Goal: Transaction & Acquisition: Purchase product/service

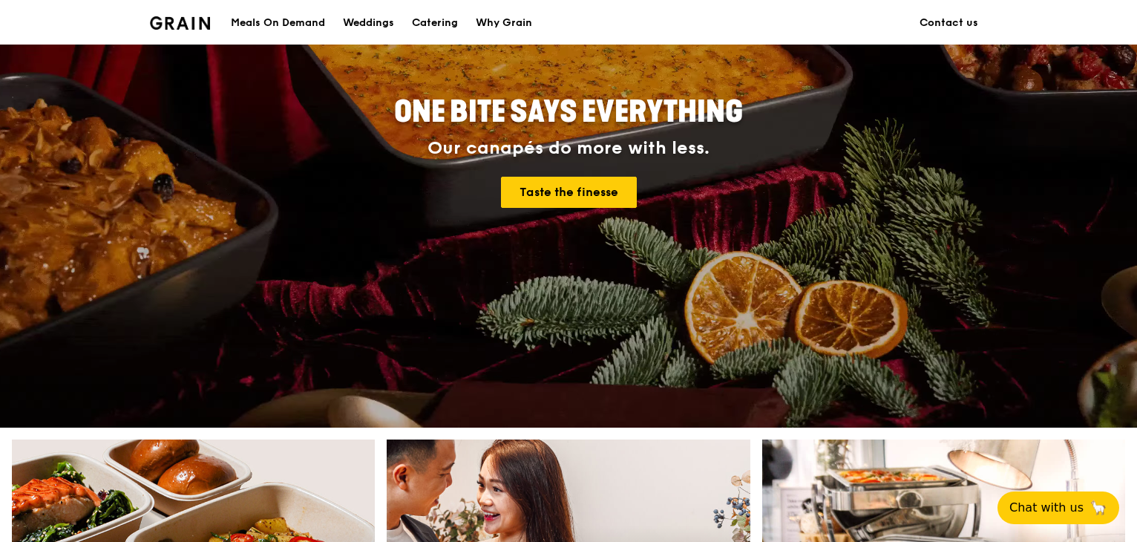
scroll to position [122, 0]
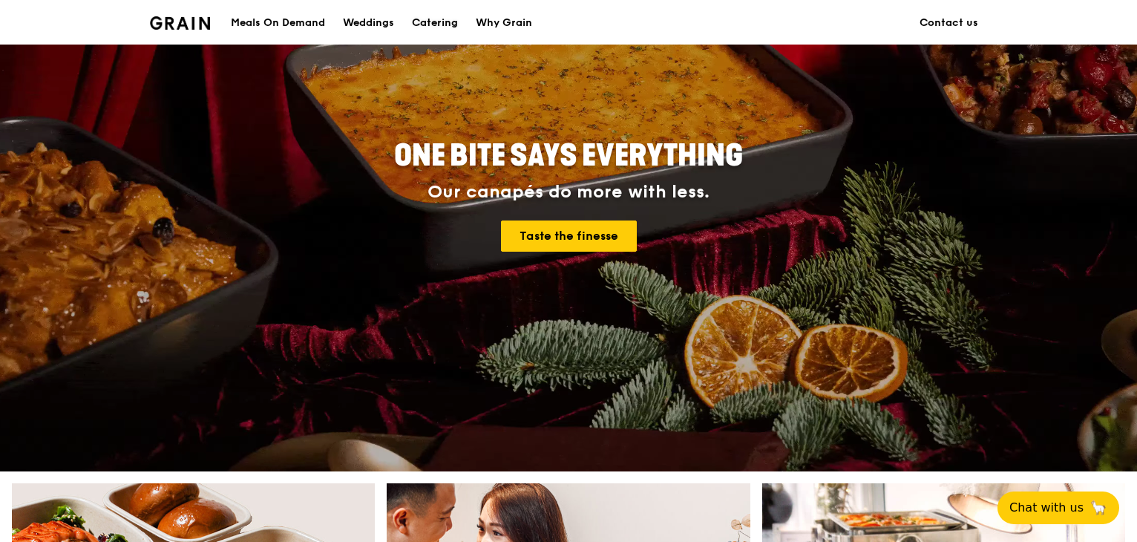
click at [432, 26] on div "Catering" at bounding box center [435, 23] width 46 height 45
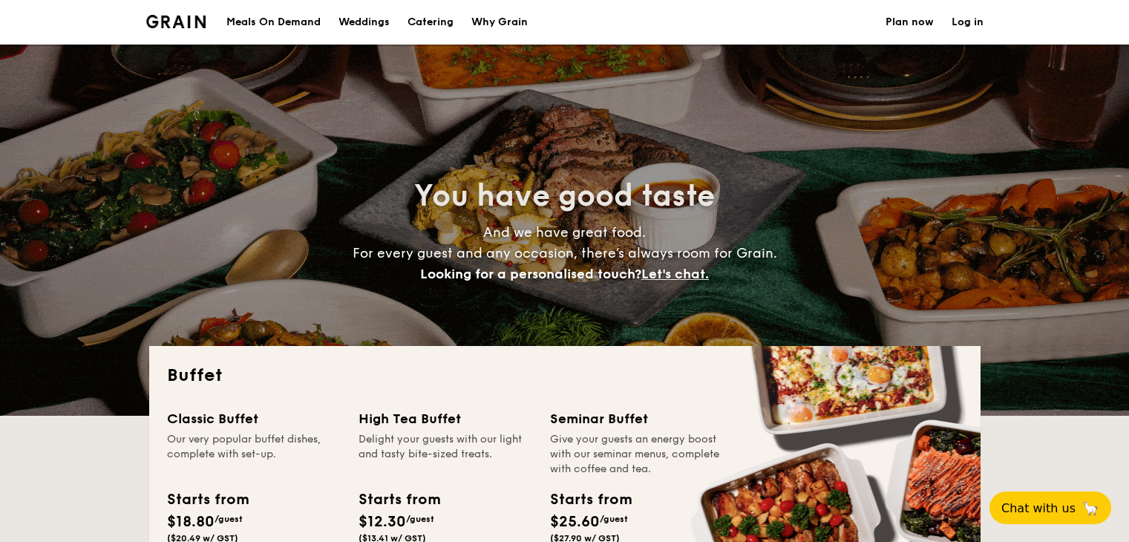
select select
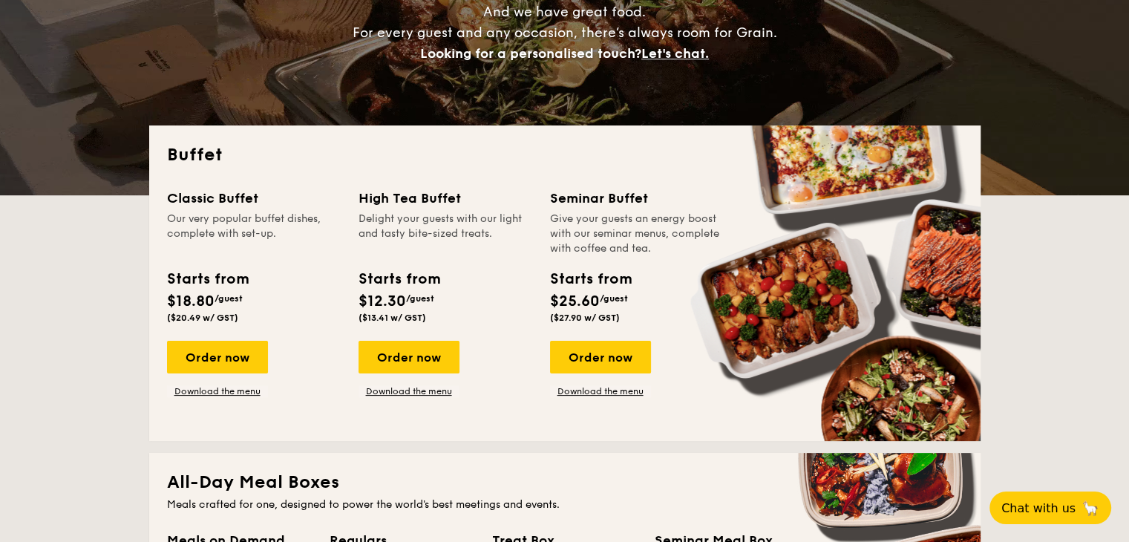
scroll to position [223, 0]
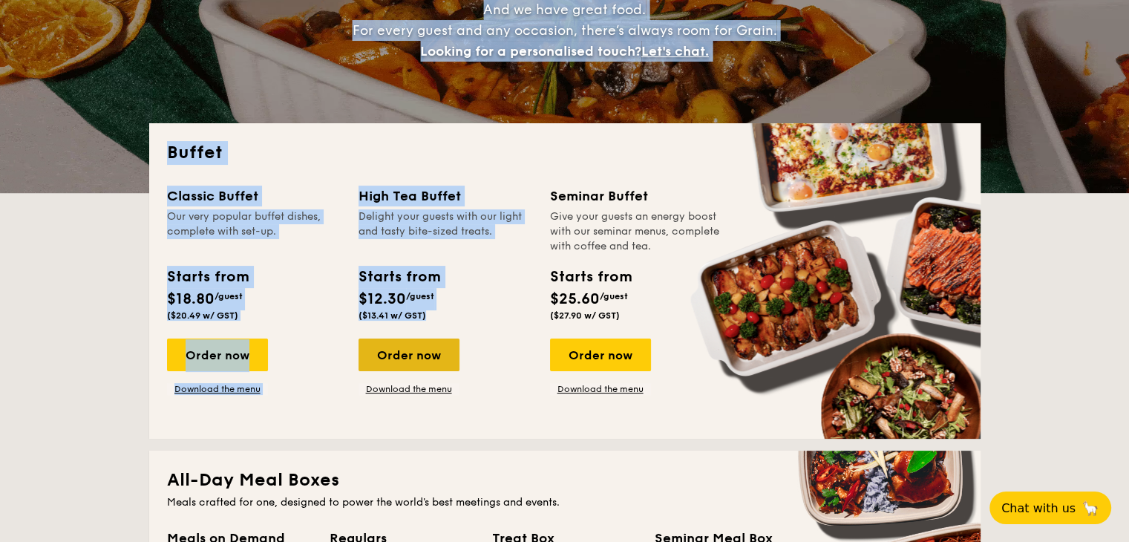
drag, startPoint x: 230, startPoint y: 205, endPoint x: 366, endPoint y: 357, distance: 204.0
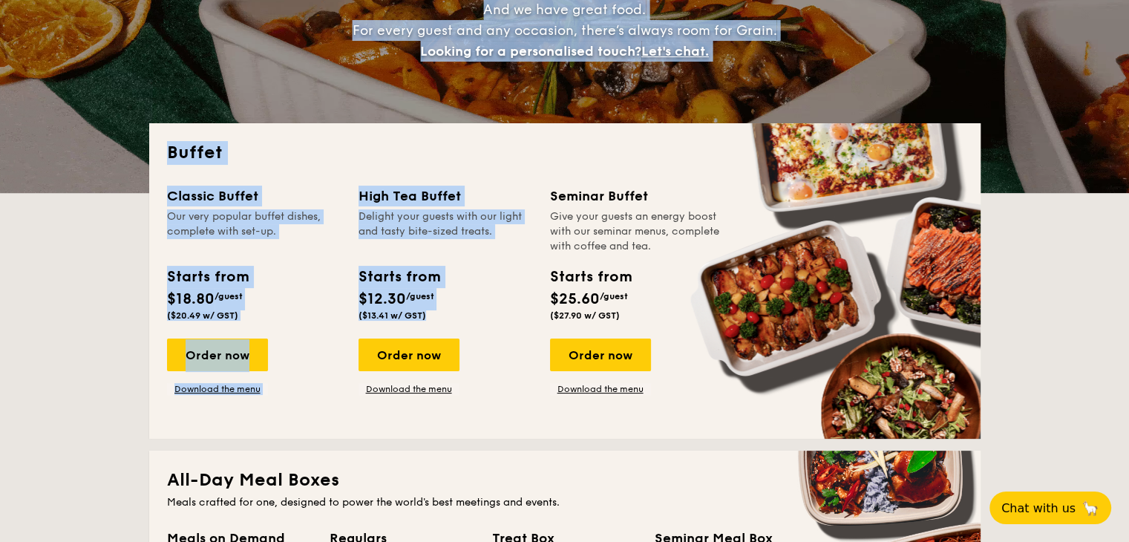
click at [329, 245] on div "Our very popular buffet dishes, complete with set-up." at bounding box center [254, 231] width 174 height 45
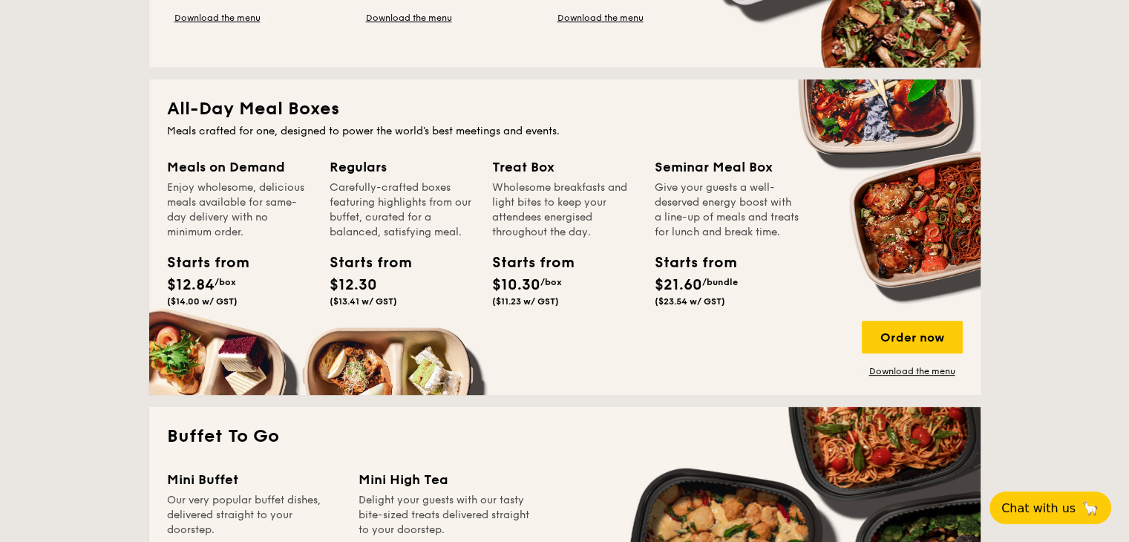
scroll to position [297, 0]
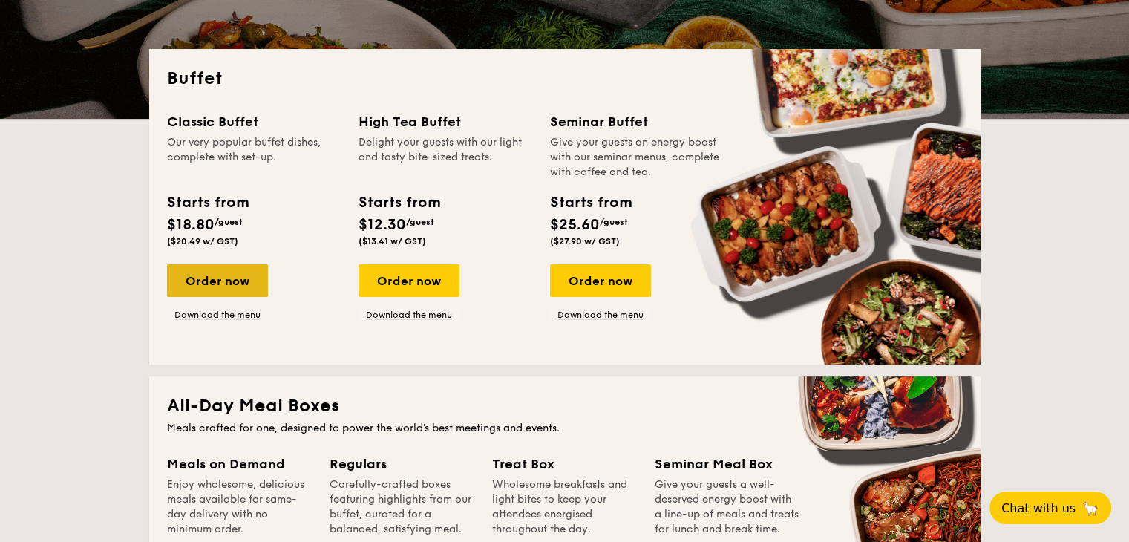
click at [226, 295] on div "Order now" at bounding box center [217, 280] width 101 height 33
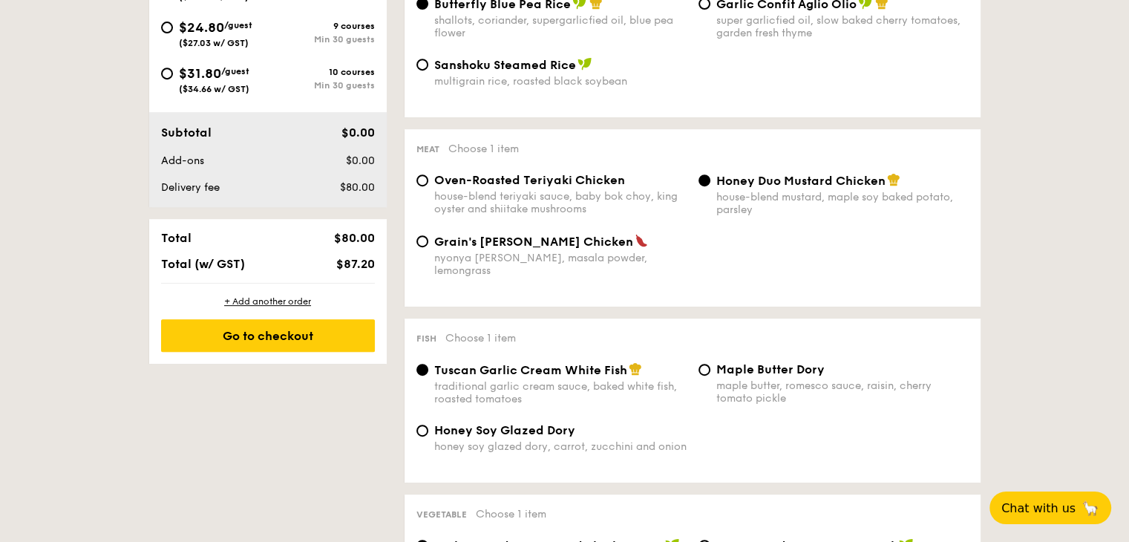
scroll to position [445, 0]
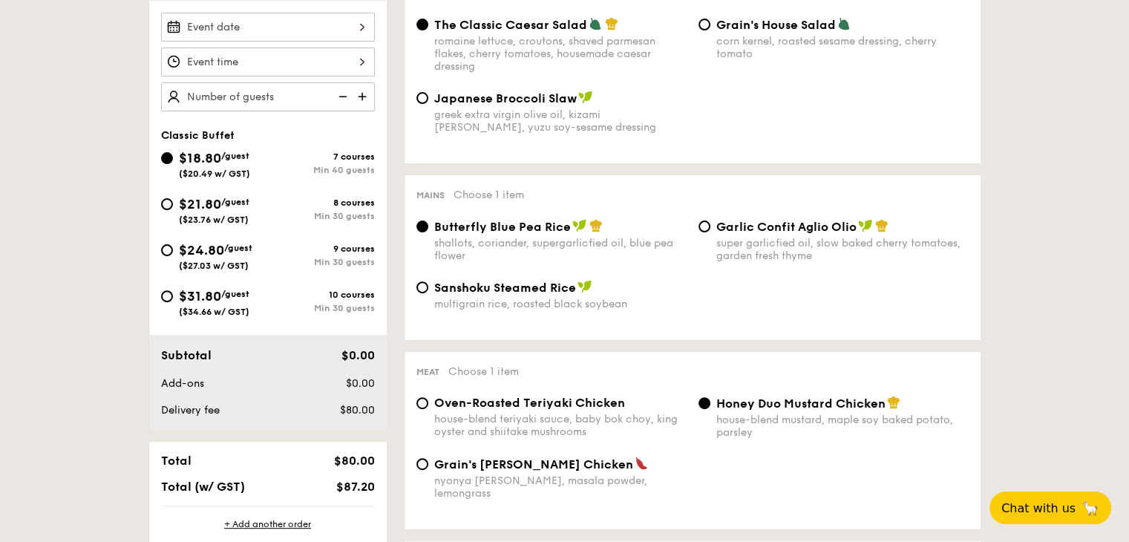
drag, startPoint x: 119, startPoint y: 179, endPoint x: 119, endPoint y: 262, distance: 83.1
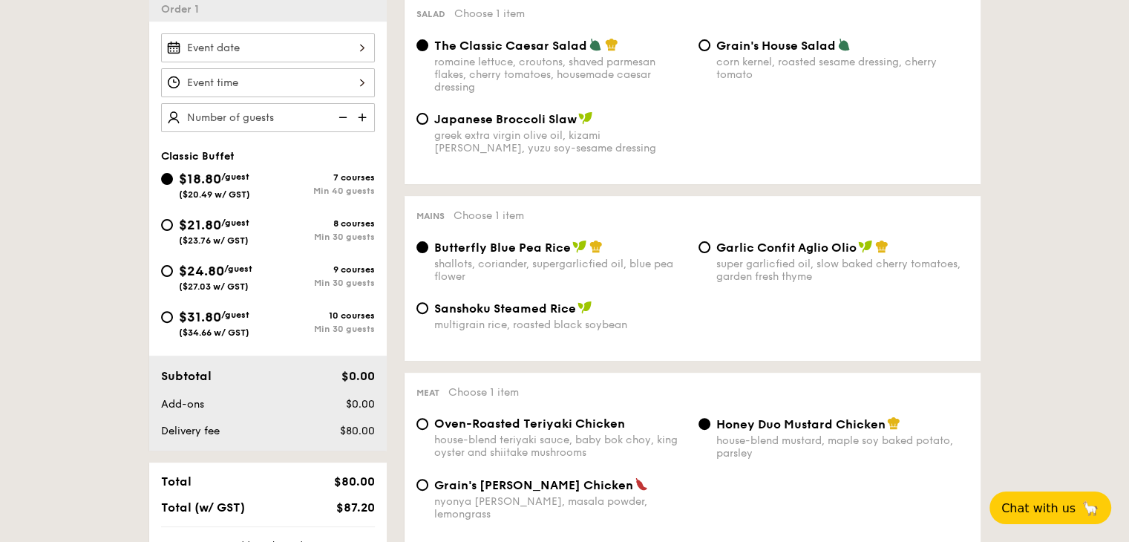
scroll to position [414, 0]
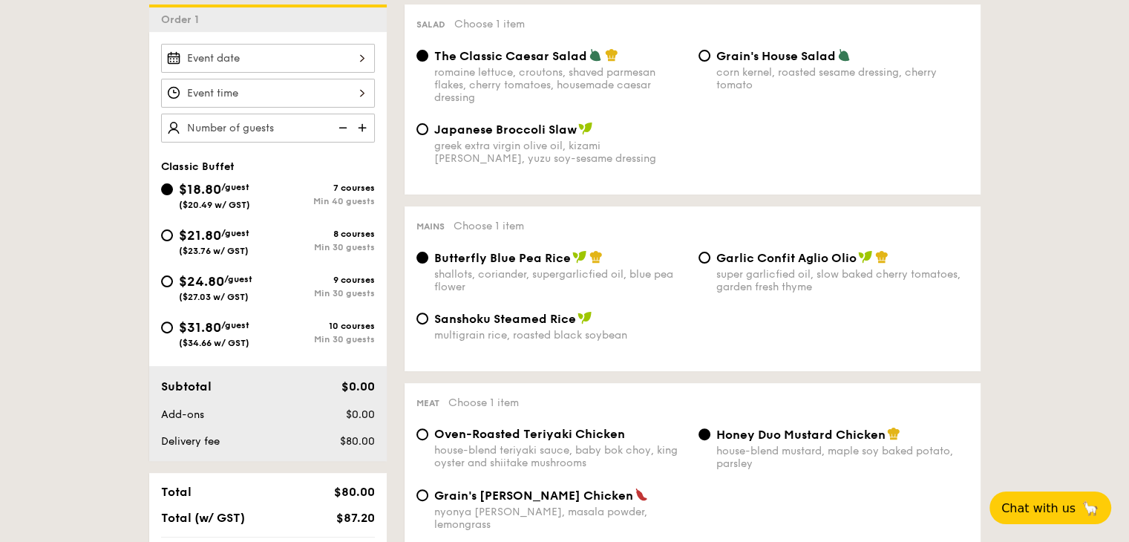
click at [529, 146] on div "greek extra virgin olive oil, kizami nori, ginger, yuzu soy-sesame dressing" at bounding box center [560, 152] width 252 height 25
click at [428, 135] on input "Japanese Broccoli Slaw greek extra virgin olive oil, kizami nori, ginger, yuzu …" at bounding box center [422, 129] width 12 height 12
radio input "true"
click at [480, 317] on span "Sanshoku Steamed Rice" at bounding box center [505, 319] width 142 height 14
click at [428, 317] on input "Sanshoku Steamed Rice multigrain rice, roasted black soybean" at bounding box center [422, 319] width 12 height 12
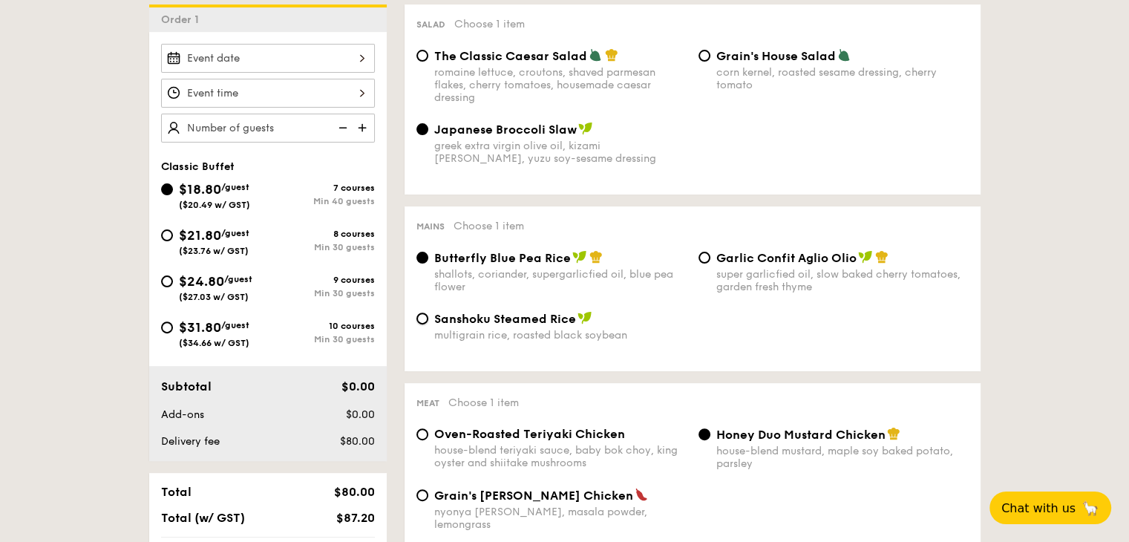
radio input "true"
click at [489, 253] on span "Butterfly Blue Pea Rice" at bounding box center [502, 258] width 137 height 14
click at [428, 253] on input "Butterfly Blue Pea Rice shallots, coriander, supergarlicfied oil, blue pea flow…" at bounding box center [422, 258] width 12 height 12
radio input "true"
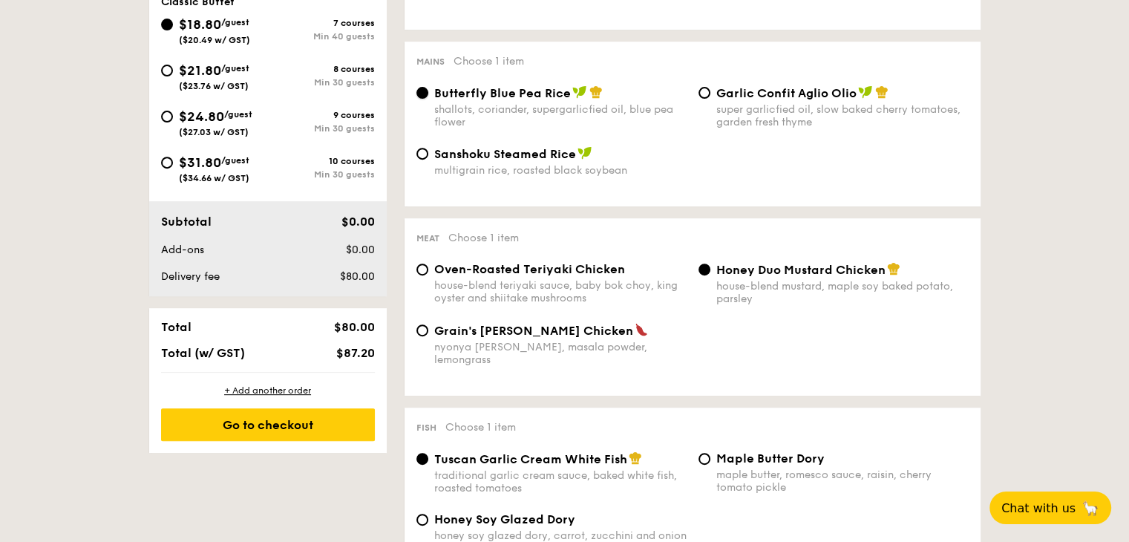
scroll to position [637, 0]
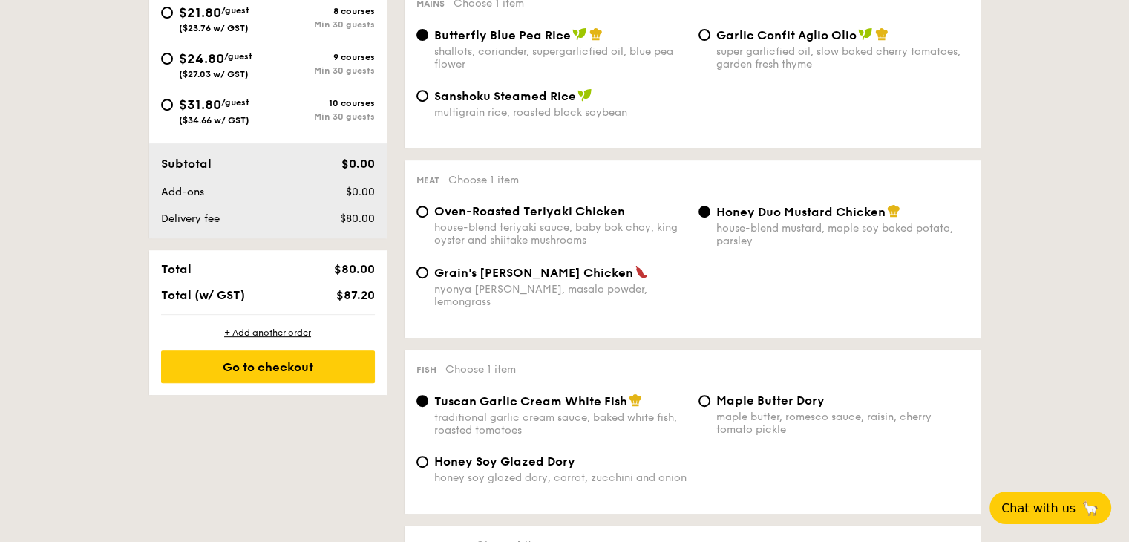
click at [514, 208] on span "Oven-Roasted Teriyaki Chicken" at bounding box center [529, 211] width 191 height 14
click at [428, 208] on input "Oven-Roasted Teriyaki Chicken house-blend teriyaki sauce, baby bok choy, king o…" at bounding box center [422, 212] width 12 height 12
radio input "true"
click at [505, 416] on div "traditional garlic cream sauce, baked white fish, roasted tomatoes" at bounding box center [560, 423] width 252 height 25
click at [428, 407] on input "Tuscan Garlic Cream White Fish traditional garlic cream sauce, baked white fish…" at bounding box center [422, 401] width 12 height 12
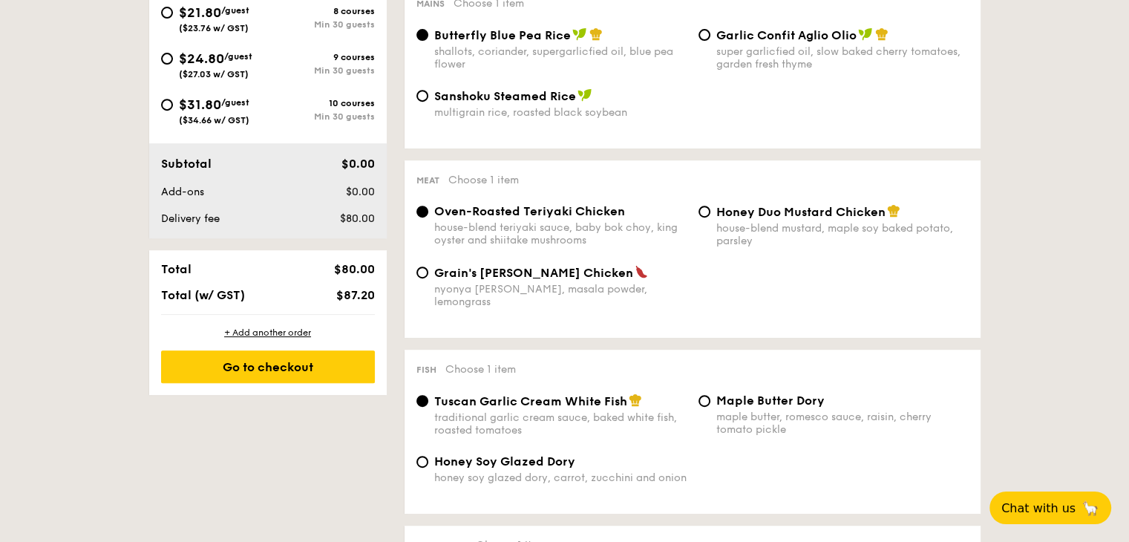
click at [490, 465] on div "Honey Soy Glazed Dory honey soy glazed dory, carrot, zucchini and onion" at bounding box center [560, 469] width 252 height 30
click at [428, 465] on input "Honey Soy Glazed Dory honey soy glazed dory, carrot, zucchini and onion" at bounding box center [422, 462] width 12 height 12
radio input "true"
click at [514, 394] on span "Tuscan Garlic Cream White Fish" at bounding box center [530, 401] width 193 height 14
click at [428, 395] on input "Tuscan Garlic Cream White Fish traditional garlic cream sauce, baked white fish…" at bounding box center [422, 401] width 12 height 12
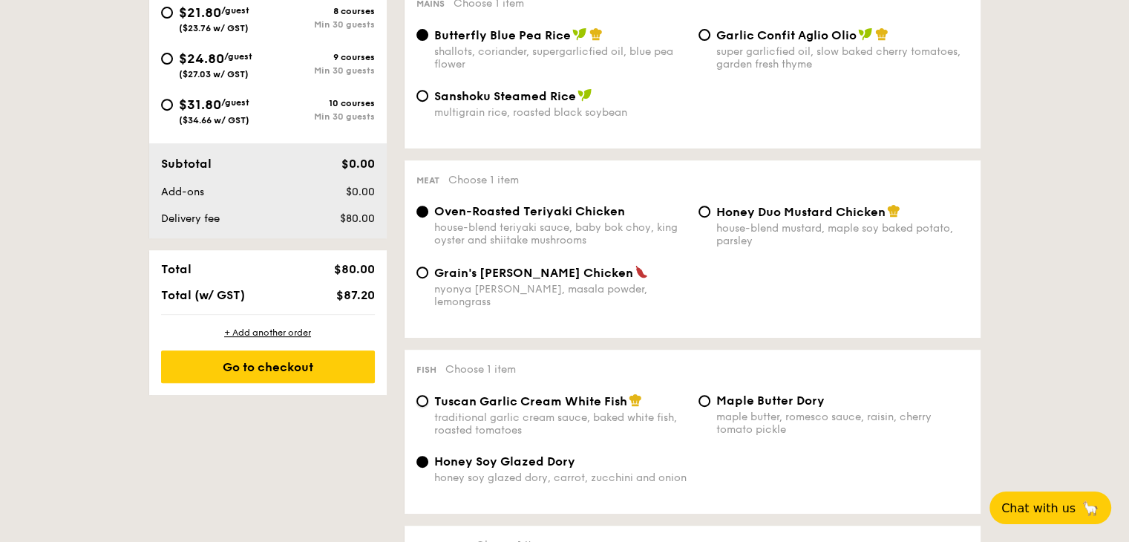
radio input "true"
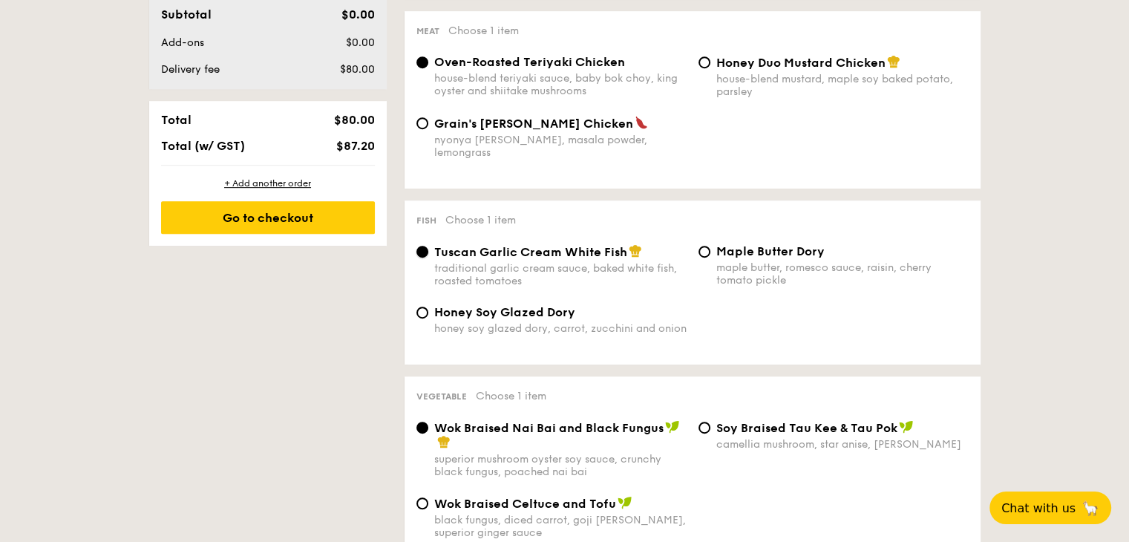
scroll to position [860, 0]
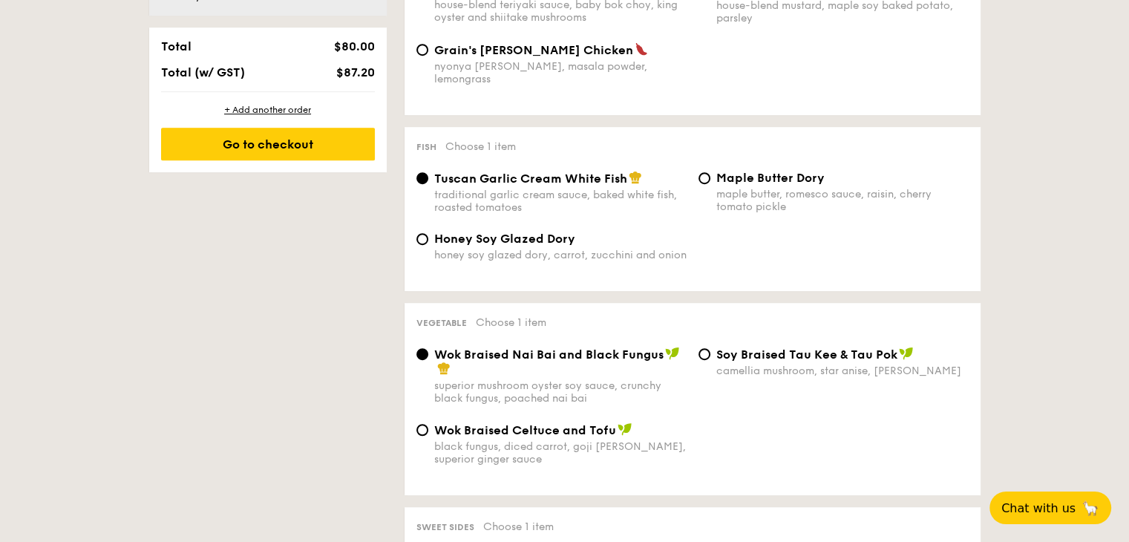
click at [504, 360] on div "Wok Braised Nai Bai and Black Fungus" at bounding box center [560, 362] width 252 height 30
click at [428, 360] on input "Wok Braised Nai Bai and Black Fungus superior mushroom oyster soy sauce, crunch…" at bounding box center [422, 354] width 12 height 12
click at [498, 428] on span "Wok Braised Celtuce and Tofu" at bounding box center [525, 430] width 182 height 14
click at [428, 428] on input "Wok Braised Celtuce and Tofu black fungus, diced carrot, goji berry, superior g…" at bounding box center [422, 430] width 12 height 12
radio input "true"
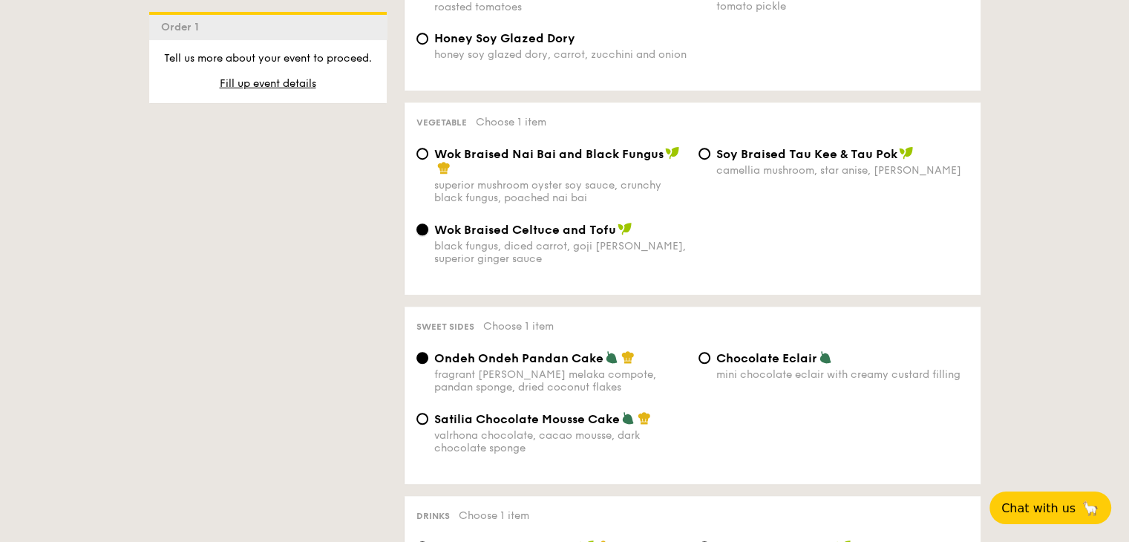
scroll to position [1082, 0]
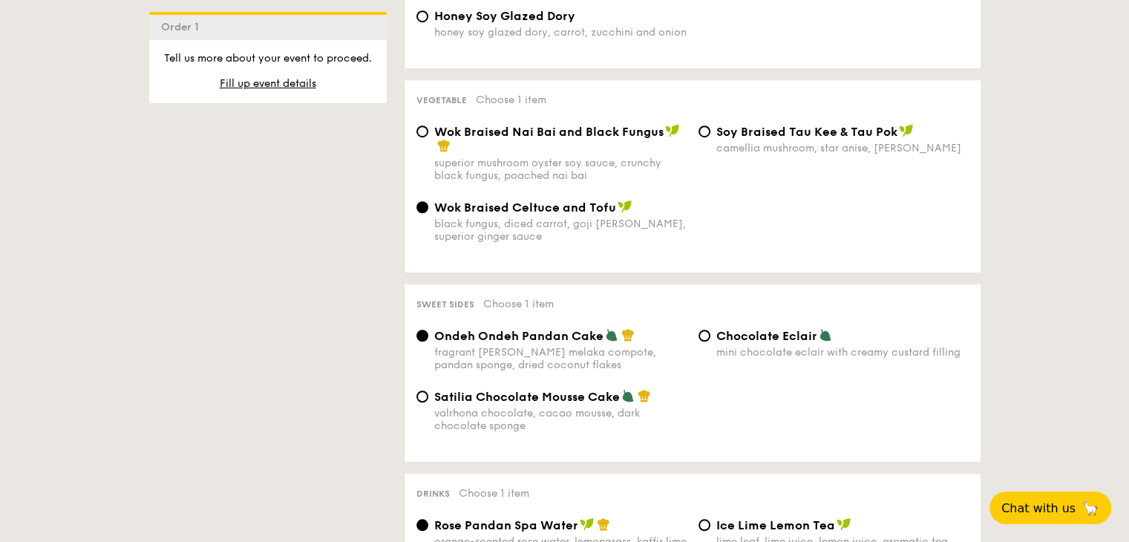
click at [525, 351] on div "fragrant gula melaka compote, pandan sponge, dried coconut flakes" at bounding box center [560, 358] width 252 height 25
click at [428, 342] on input "Ondeh Ondeh Pandan Cake fragrant gula melaka compote, pandan sponge, dried coco…" at bounding box center [422, 336] width 12 height 12
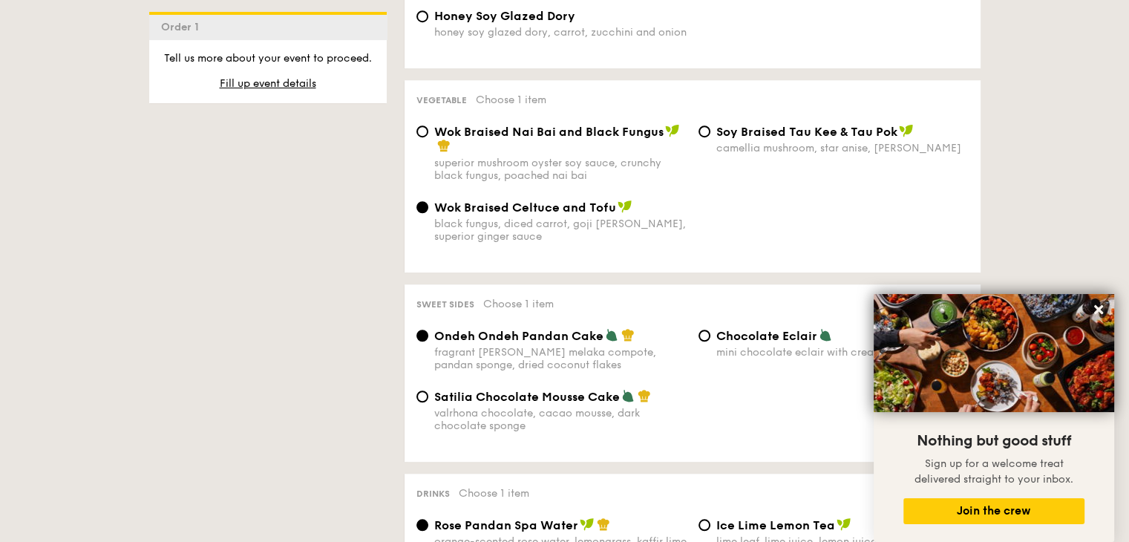
click at [514, 416] on div "valrhona chocolate, cacao mousse, dark chocolate sponge" at bounding box center [560, 419] width 252 height 25
click at [428, 402] on input "Satilia Chocolate Mousse Cake valrhona chocolate, cacao mousse, dark chocolate …" at bounding box center [422, 397] width 12 height 12
radio input "true"
click at [524, 341] on span "Ondeh Ondeh Pandan Cake" at bounding box center [518, 336] width 169 height 14
click at [428, 341] on input "Ondeh Ondeh Pandan Cake fragrant gula melaka compote, pandan sponge, dried coco…" at bounding box center [422, 336] width 12 height 12
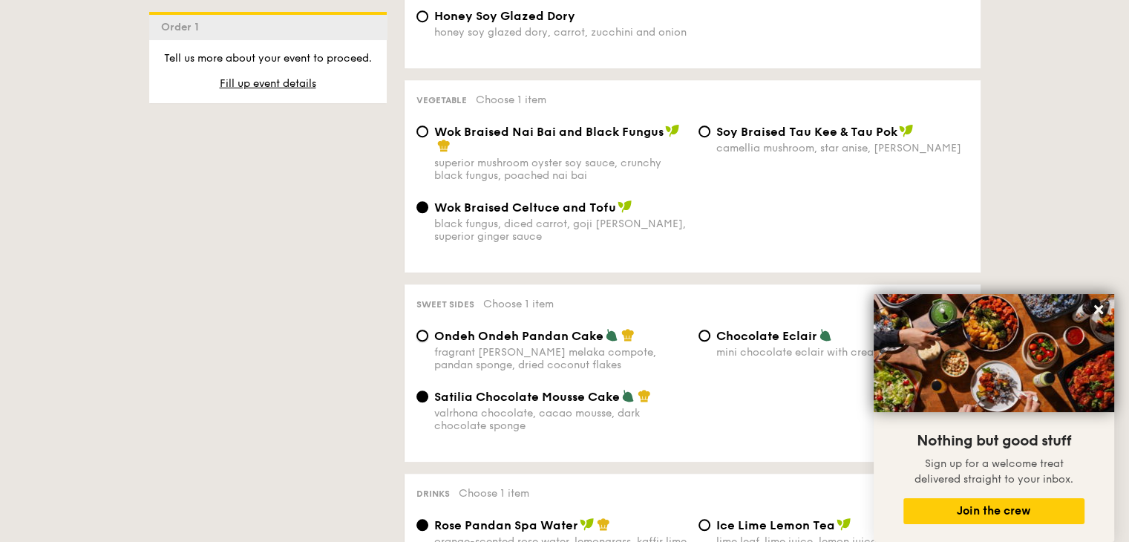
radio input "true"
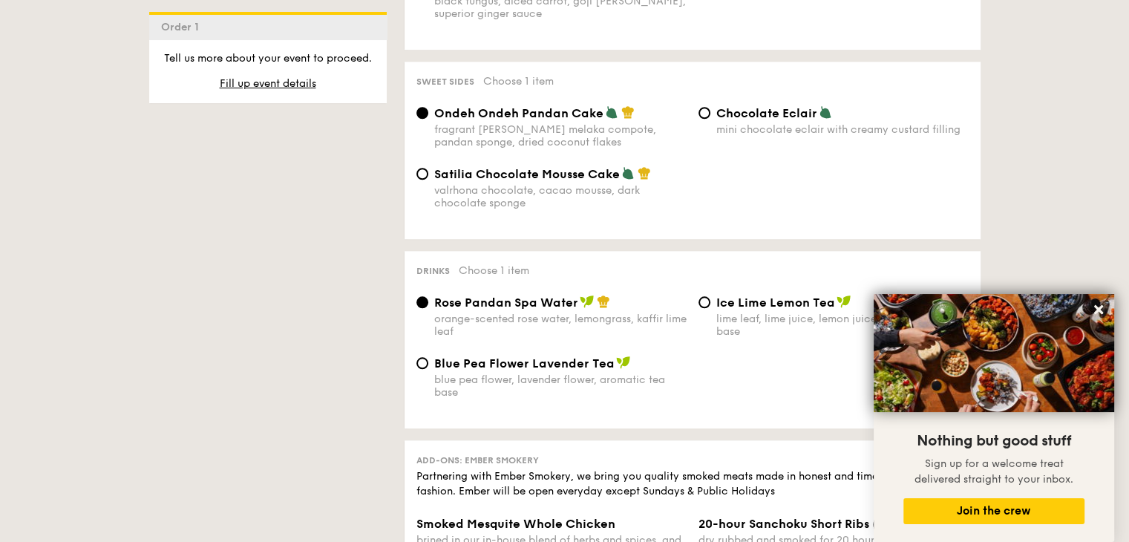
click at [508, 381] on div "blue pea flower, lavender flower, aromatic tea base" at bounding box center [560, 385] width 252 height 25
click at [428, 369] on input "Blue Pea Flower Lavender Tea blue pea flower, lavender flower, aromatic tea base" at bounding box center [422, 363] width 12 height 12
radio input "true"
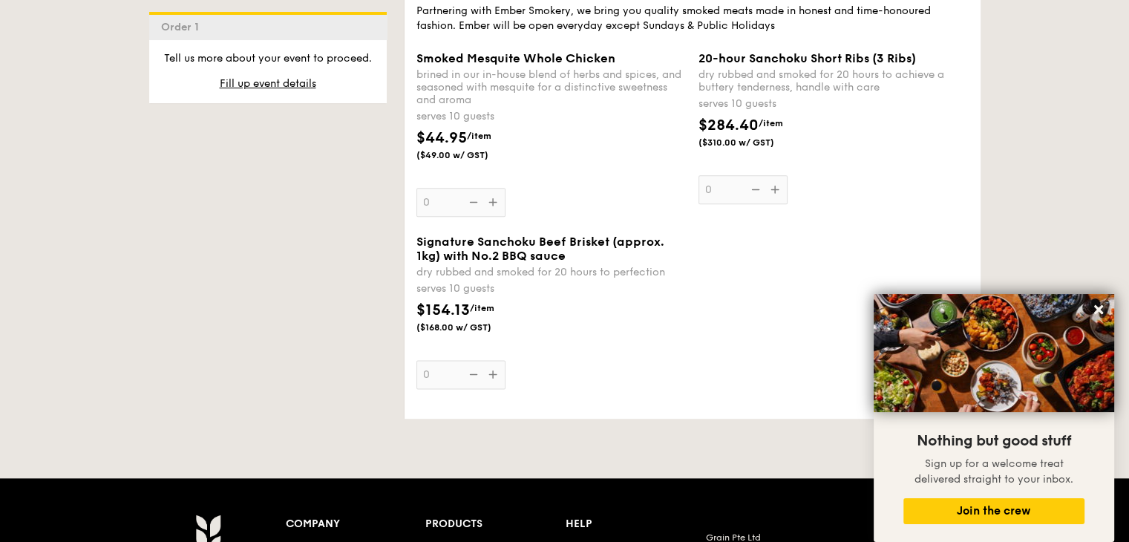
scroll to position [1768, 0]
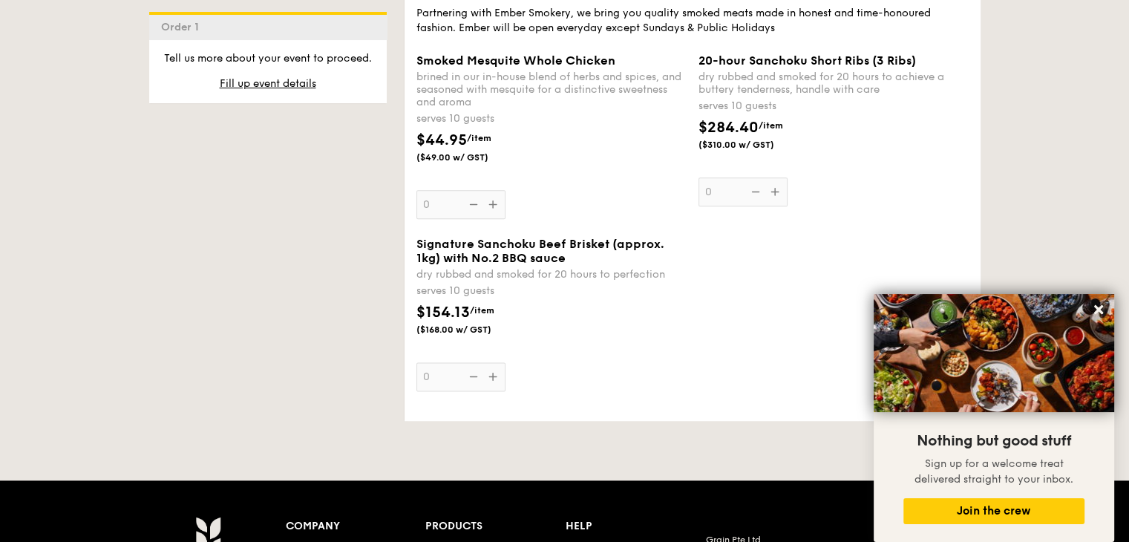
drag, startPoint x: 328, startPoint y: 327, endPoint x: 353, endPoint y: 210, distance: 120.0
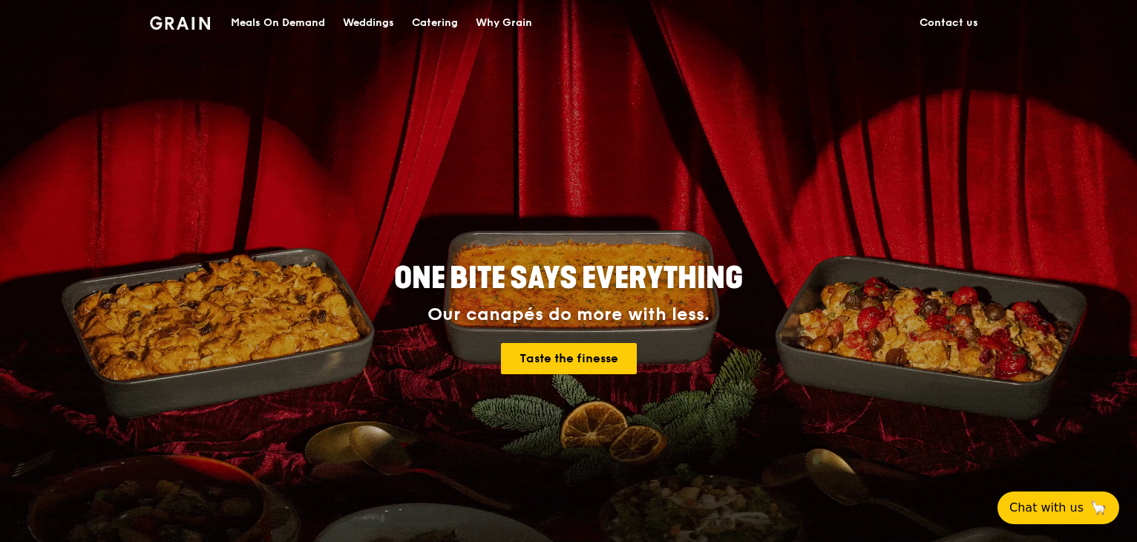
click at [423, 19] on div "Catering" at bounding box center [435, 23] width 46 height 45
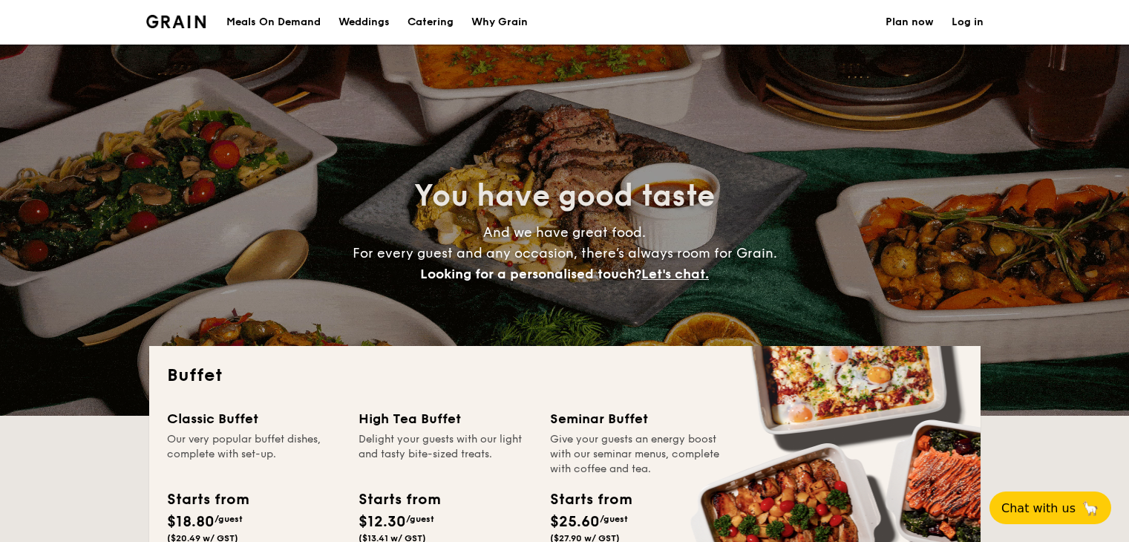
select select
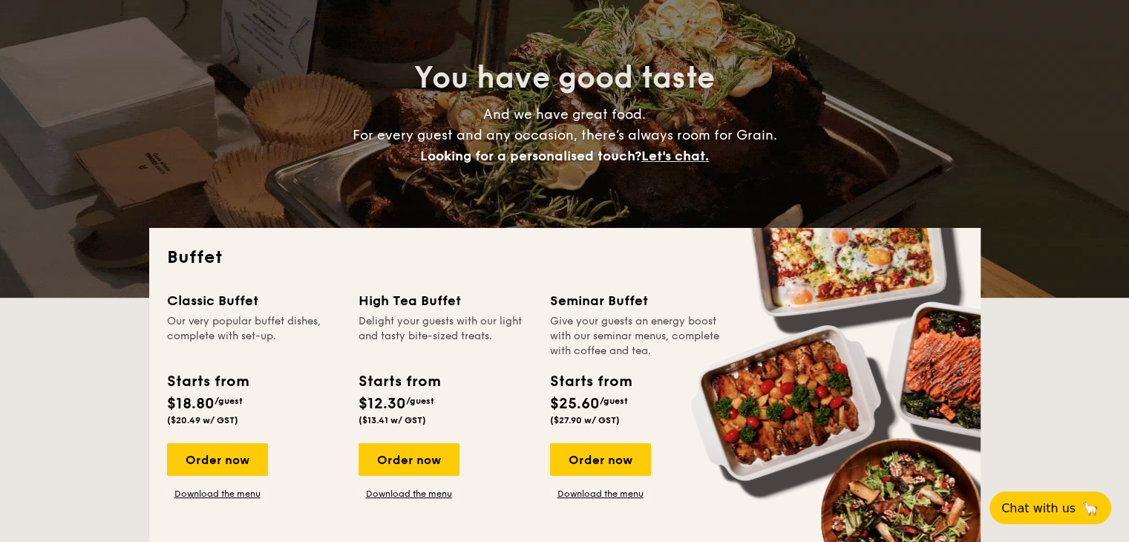
scroll to position [122, 0]
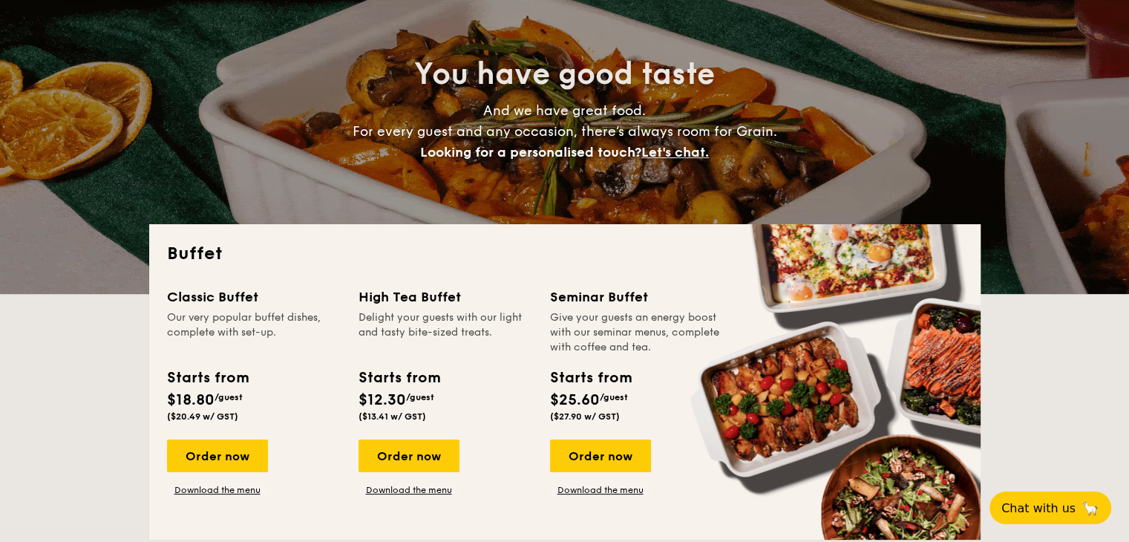
click at [503, 284] on div "Buffet Classic Buffet Our very popular buffet dishes, complete with set-up. Sta…" at bounding box center [564, 382] width 831 height 316
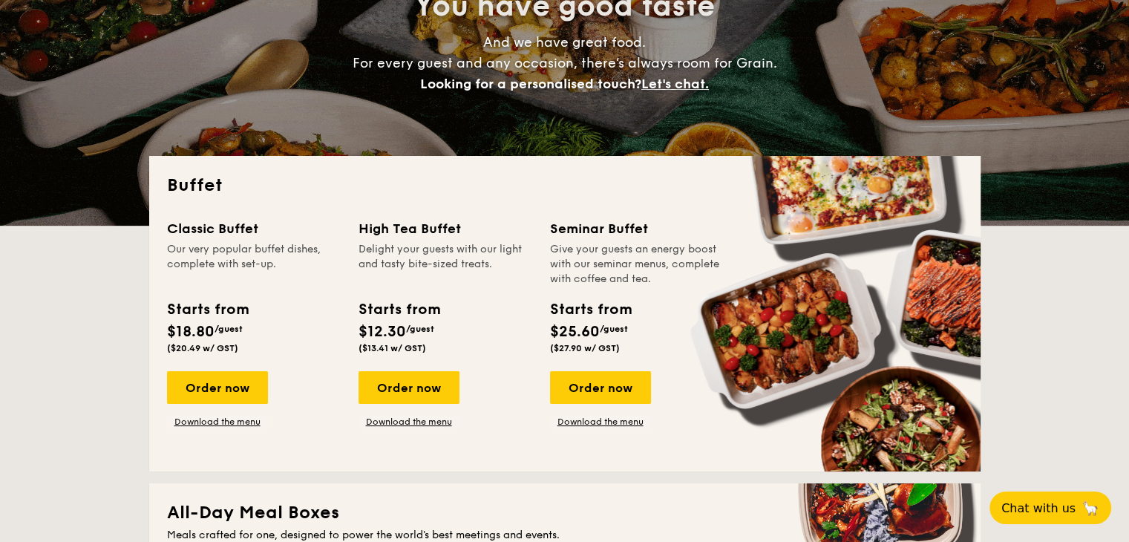
scroll to position [192, 0]
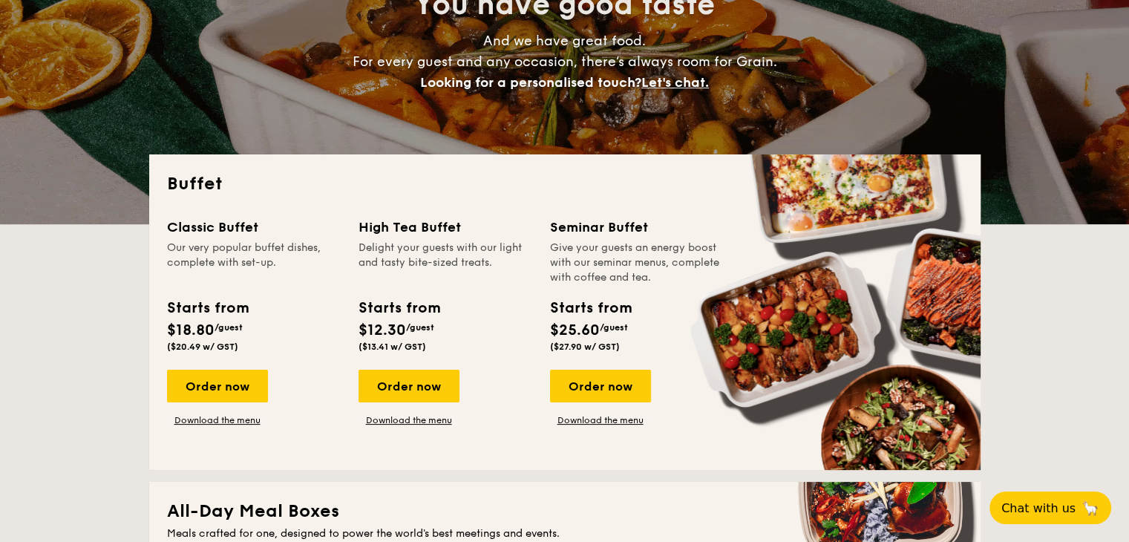
click at [503, 295] on div "High Tea Buffet Delight your guests with our light and tasty bite-sized treats.…" at bounding box center [446, 287] width 174 height 141
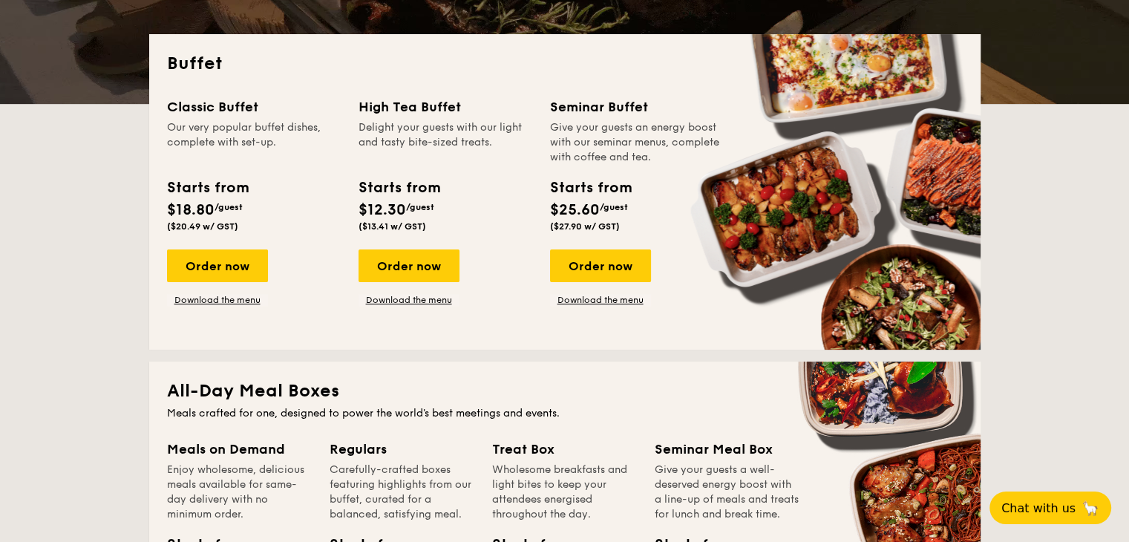
scroll to position [312, 0]
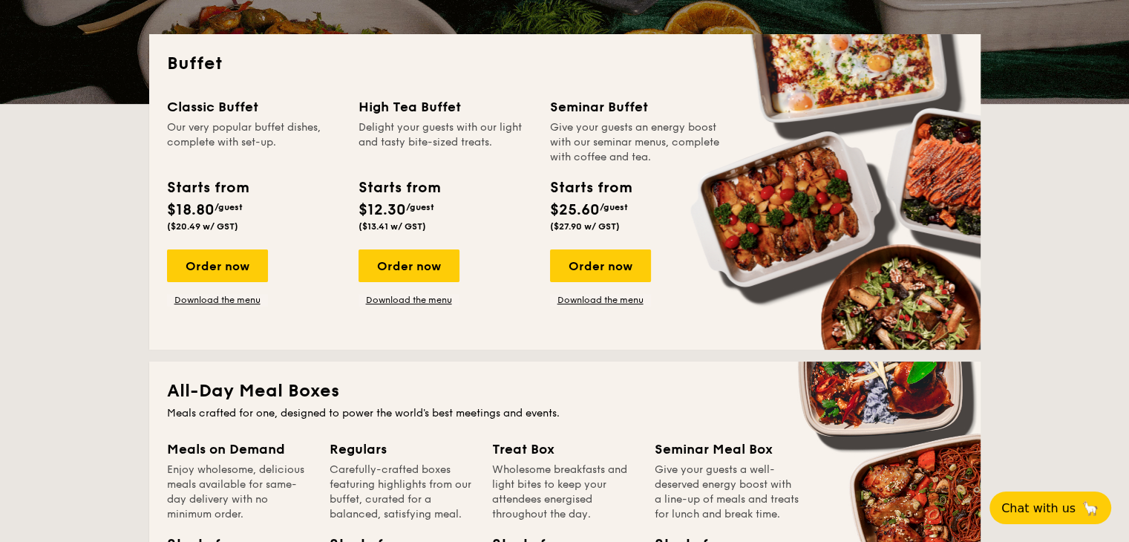
click at [512, 268] on div "Order now Download the menu" at bounding box center [446, 277] width 174 height 56
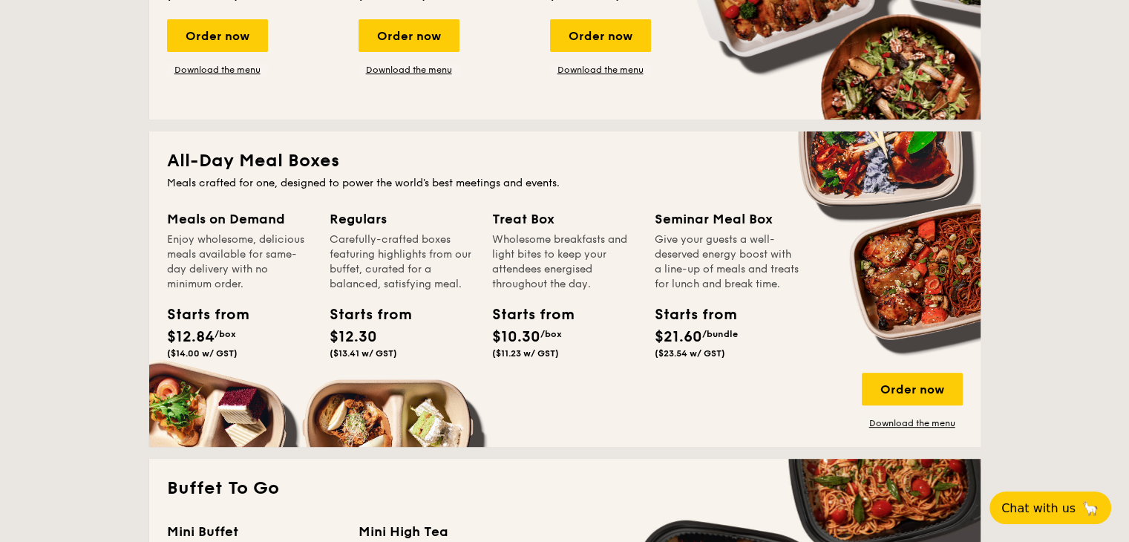
scroll to position [543, 0]
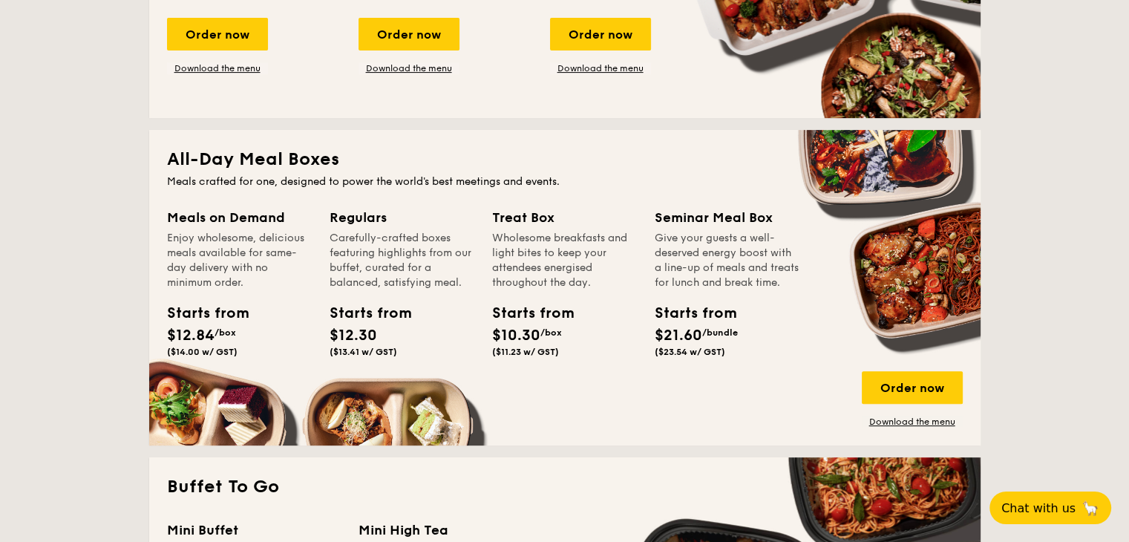
click at [514, 229] on div "Treat Box Wholesome breakfasts and light bites to keep your attendees energised…" at bounding box center [564, 248] width 145 height 83
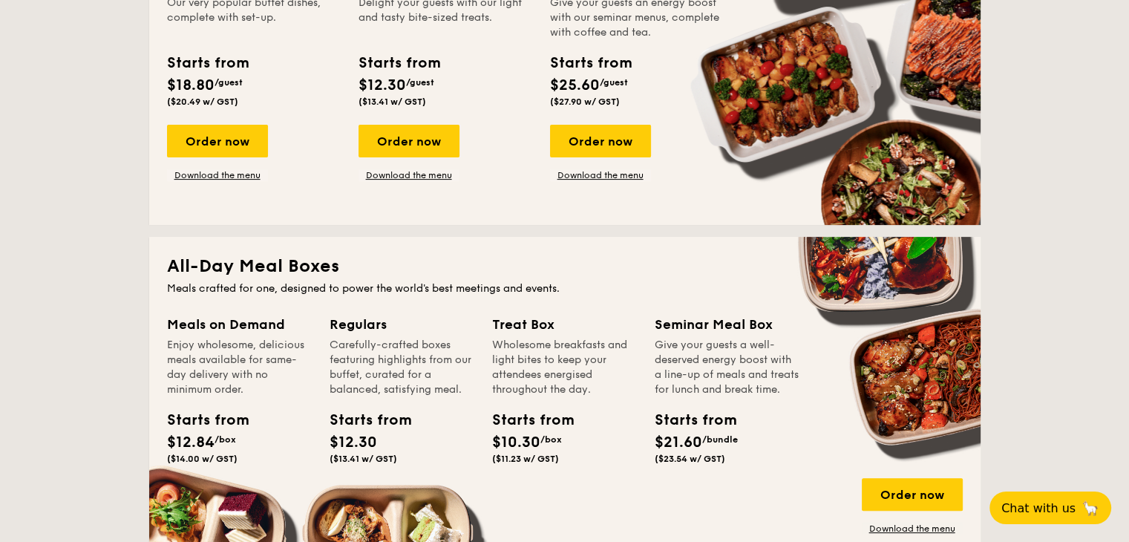
scroll to position [435, 0]
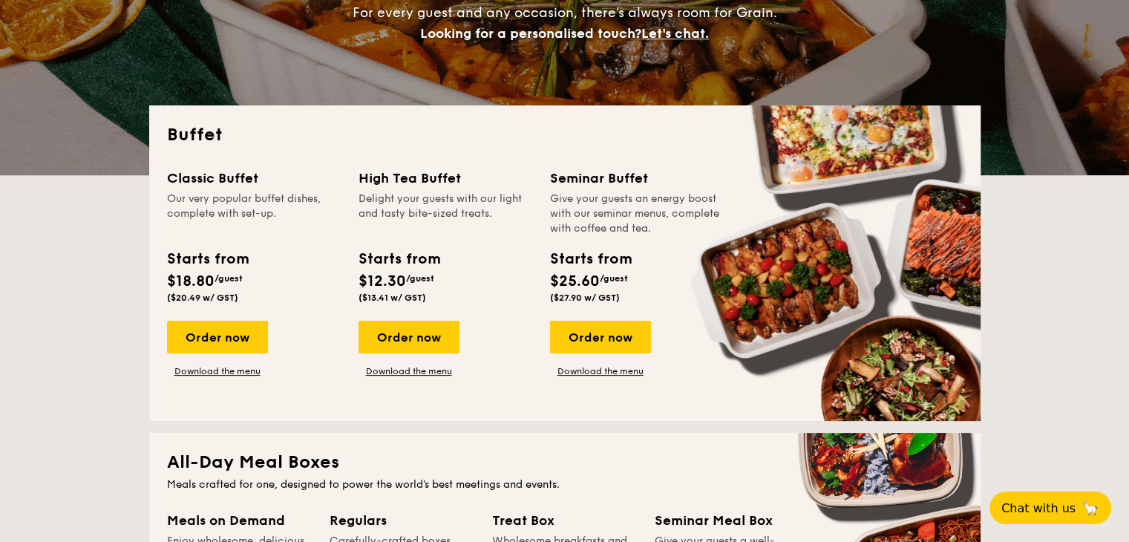
scroll to position [240, 0]
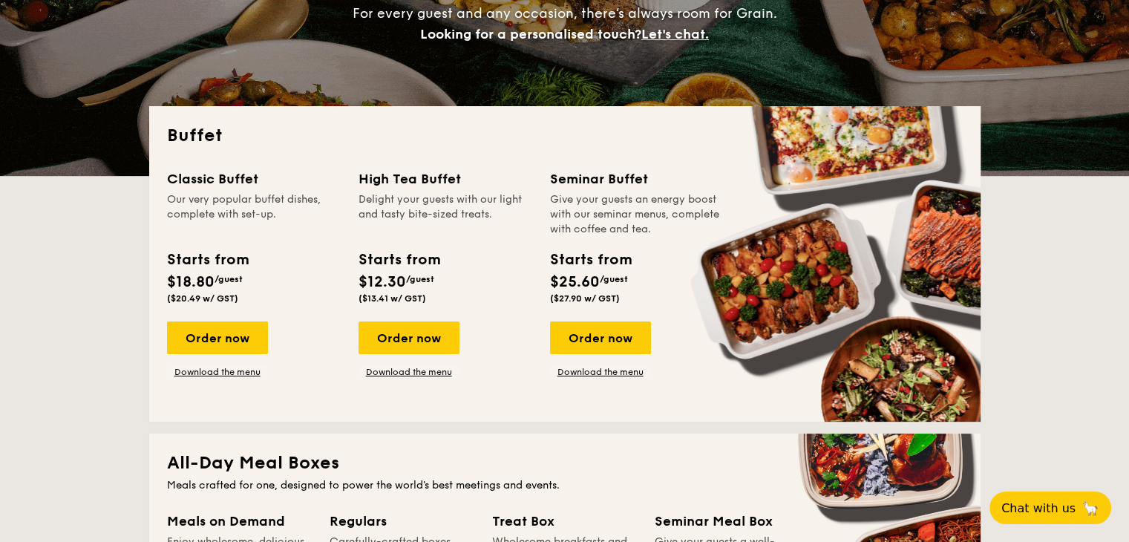
drag, startPoint x: 89, startPoint y: 263, endPoint x: 97, endPoint y: 350, distance: 87.9
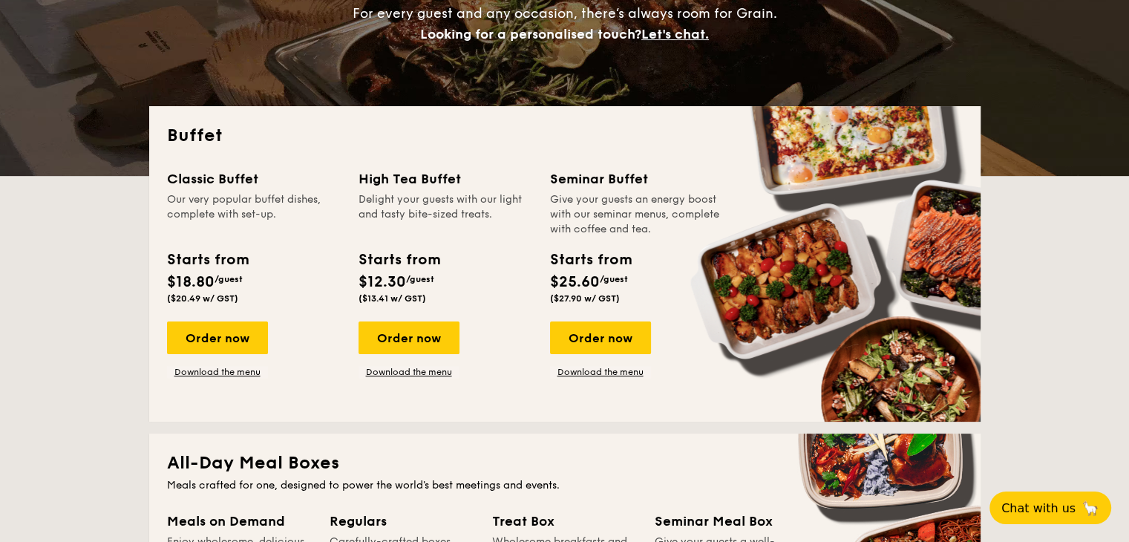
click at [415, 336] on div "Order now" at bounding box center [409, 337] width 101 height 33
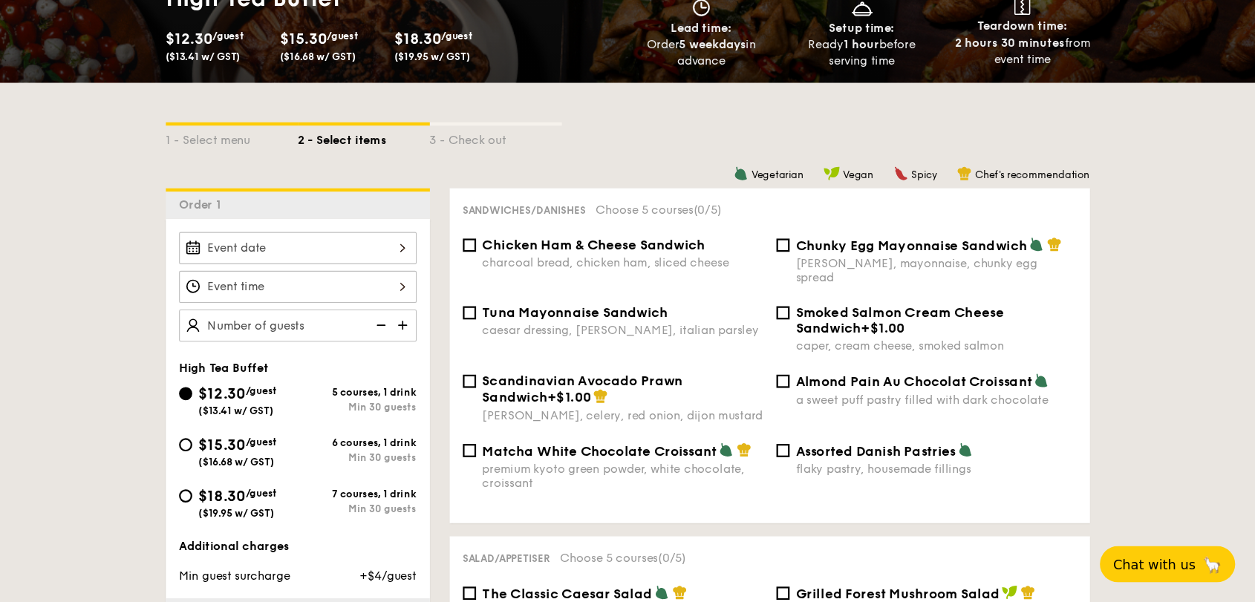
scroll to position [297, 0]
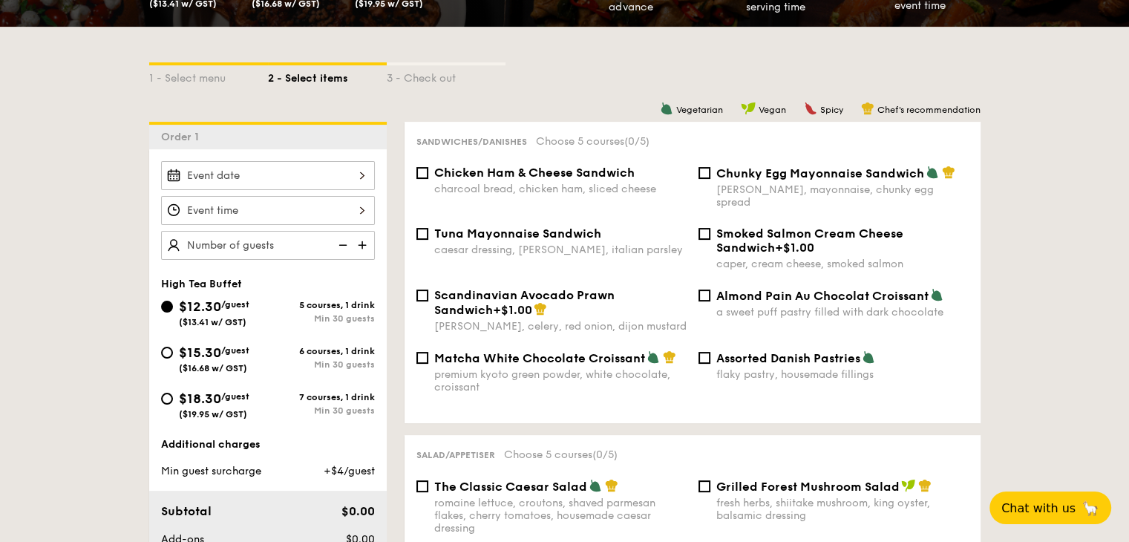
drag, startPoint x: 1026, startPoint y: 205, endPoint x: 926, endPoint y: 185, distance: 102.2
click at [615, 179] on span "Chicken Ham & Cheese Sandwich" at bounding box center [534, 173] width 200 height 14
click at [428, 179] on input "Chicken Ham & Cheese Sandwich charcoal bread, chicken ham, sliced cheese" at bounding box center [422, 173] width 12 height 12
checkbox input "true"
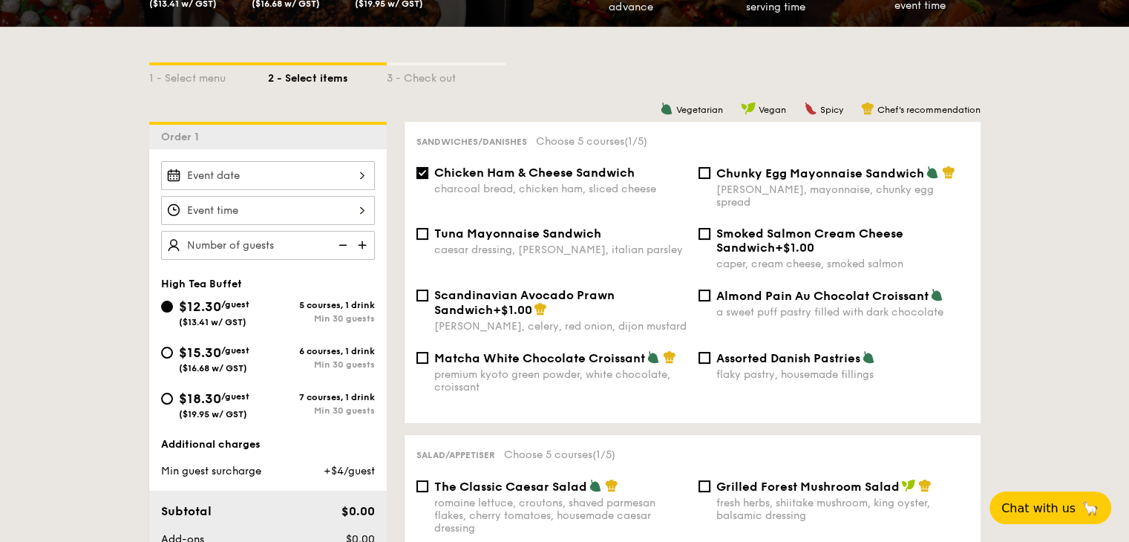
click at [580, 244] on div "caesar dressing, gherkin, italian parsley" at bounding box center [560, 250] width 252 height 13
click at [428, 240] on input "Tuna Mayonnaise Sandwich caesar dressing, gherkin, italian parsley" at bounding box center [422, 234] width 12 height 12
checkbox input "true"
click at [574, 183] on div "charcoal bread, chicken ham, sliced cheese" at bounding box center [560, 189] width 252 height 13
click at [428, 179] on input "Chicken Ham & Cheese Sandwich charcoal bread, chicken ham, sliced cheese" at bounding box center [422, 173] width 12 height 12
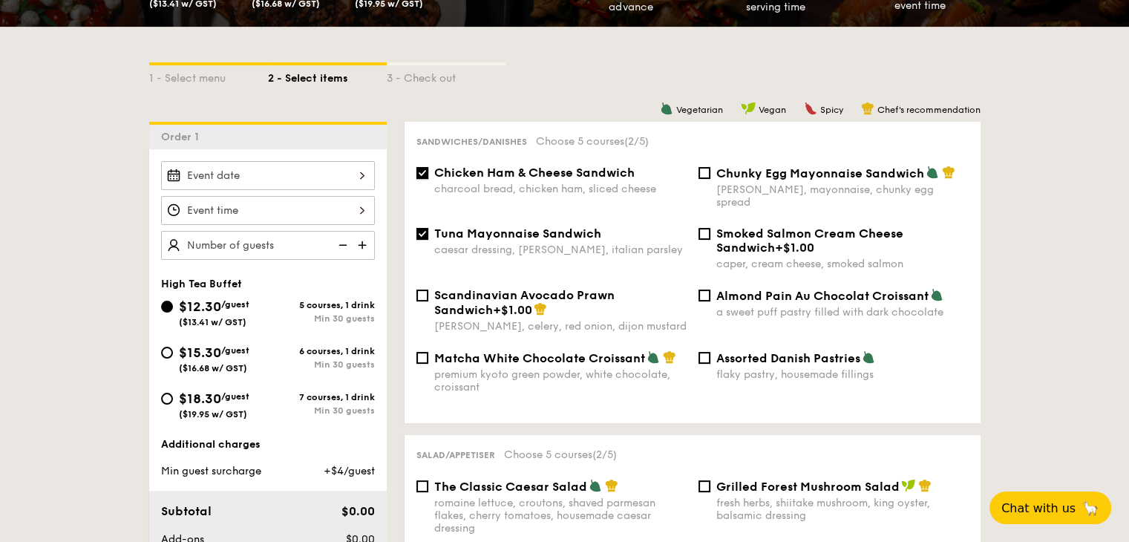
checkbox input "false"
click at [568, 227] on span "Tuna Mayonnaise Sandwich" at bounding box center [517, 233] width 167 height 14
click at [428, 228] on input "Tuna Mayonnaise Sandwich caesar dressing, gherkin, italian parsley" at bounding box center [422, 234] width 12 height 12
checkbox input "false"
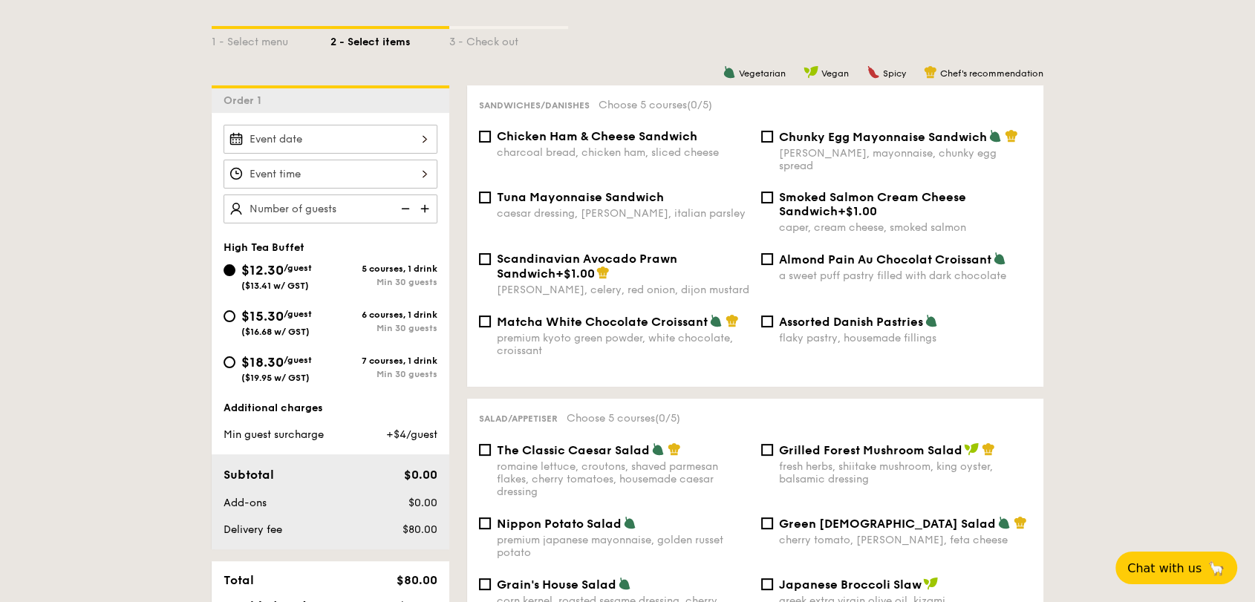
scroll to position [256, 0]
